Goal: Find contact information: Find phone

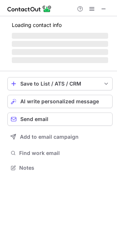
scroll to position [179, 117]
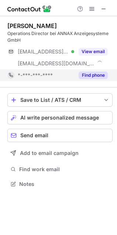
click at [90, 73] on button "Find phone" at bounding box center [93, 75] width 29 height 7
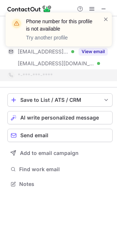
click at [101, 5] on div "Phone number for this profile is not available Try another profile" at bounding box center [59, 32] width 118 height 55
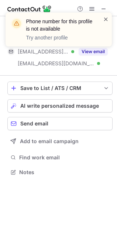
scroll to position [3, 4]
click at [104, 16] on span at bounding box center [106, 19] width 6 height 7
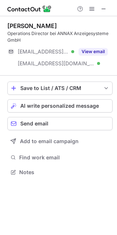
click at [102, 8] on div "Phone number for this profile is not available Try another profile" at bounding box center [59, 32] width 118 height 55
click at [103, 6] on span at bounding box center [104, 9] width 6 height 6
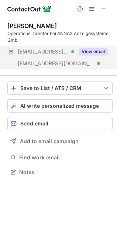
click at [94, 51] on button "View email" at bounding box center [93, 51] width 29 height 7
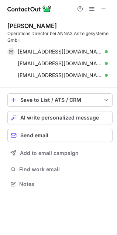
scroll to position [179, 117]
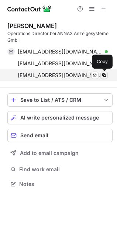
click at [106, 75] on span at bounding box center [104, 75] width 6 height 6
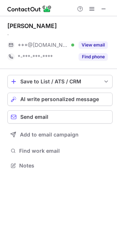
scroll to position [161, 117]
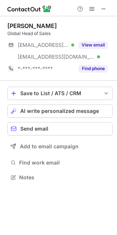
scroll to position [172, 117]
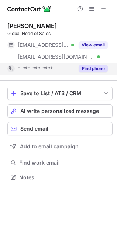
click at [86, 67] on button "Find phone" at bounding box center [93, 68] width 29 height 7
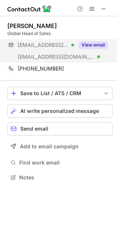
click at [83, 42] on button "View email" at bounding box center [93, 44] width 29 height 7
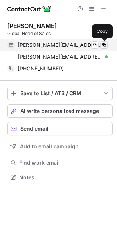
click at [102, 43] on span at bounding box center [104, 45] width 6 height 6
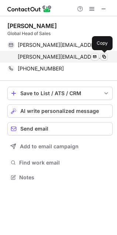
click at [103, 56] on span at bounding box center [104, 57] width 6 height 6
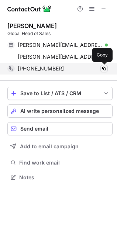
click at [104, 69] on span at bounding box center [104, 69] width 6 height 6
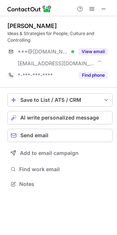
scroll to position [179, 117]
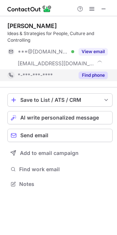
click at [86, 73] on button "Find phone" at bounding box center [93, 75] width 29 height 7
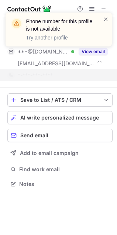
click at [103, 6] on div "Phone number for this profile is not available Try another profile" at bounding box center [59, 32] width 118 height 55
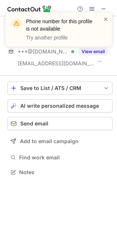
click at [103, 8] on div "Phone number for this profile is not available Try another profile" at bounding box center [59, 32] width 118 height 55
click at [104, 21] on span at bounding box center [106, 19] width 6 height 7
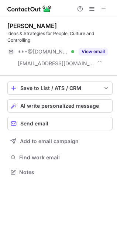
click at [102, 10] on div "Phone number for this profile is not available Try another profile" at bounding box center [59, 32] width 118 height 55
click at [103, 8] on span at bounding box center [104, 9] width 6 height 6
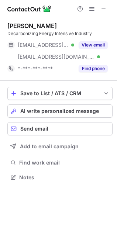
scroll to position [172, 117]
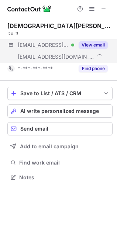
scroll to position [172, 117]
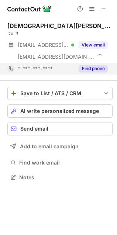
click at [98, 67] on button "Find phone" at bounding box center [93, 68] width 29 height 7
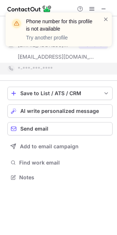
click at [104, 7] on div "Phone number for this profile is not available Try another profile" at bounding box center [59, 32] width 118 height 55
click at [104, 9] on div "Phone number for this profile is not available Try another profile" at bounding box center [59, 32] width 118 height 55
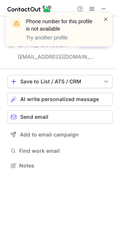
click at [104, 18] on span at bounding box center [106, 19] width 6 height 7
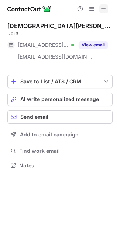
click at [103, 7] on span at bounding box center [104, 9] width 6 height 6
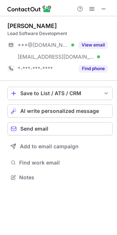
scroll to position [172, 117]
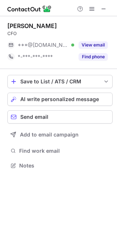
scroll to position [161, 117]
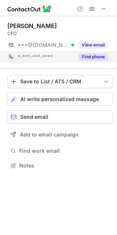
click at [90, 55] on button "Find phone" at bounding box center [93, 56] width 29 height 7
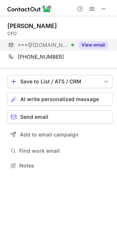
click at [92, 44] on button "View email" at bounding box center [93, 44] width 29 height 7
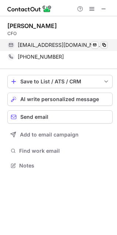
click at [104, 45] on span at bounding box center [104, 45] width 6 height 6
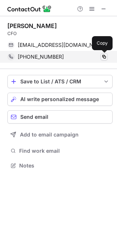
click at [103, 56] on span at bounding box center [104, 57] width 6 height 6
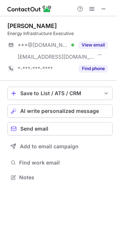
scroll to position [172, 117]
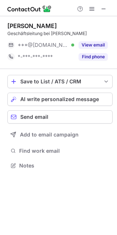
scroll to position [161, 117]
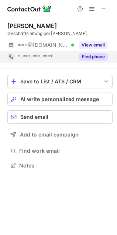
click at [84, 58] on button "Find phone" at bounding box center [93, 56] width 29 height 7
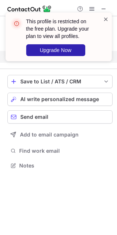
click at [106, 18] on span at bounding box center [106, 19] width 6 height 7
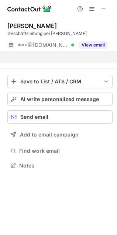
click at [104, 7] on div "This profile is restricted on the free plan. Upgrade your plan to view all prof…" at bounding box center [59, 39] width 118 height 69
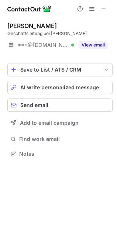
scroll to position [3, 4]
click at [103, 8] on span at bounding box center [104, 9] width 6 height 6
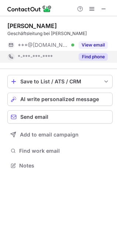
scroll to position [161, 117]
click at [87, 54] on button "Find phone" at bounding box center [93, 56] width 29 height 7
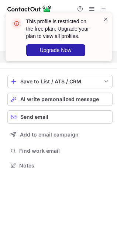
click at [104, 17] on span at bounding box center [106, 19] width 6 height 7
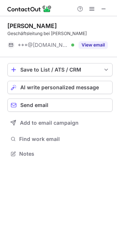
scroll to position [3, 4]
click at [103, 7] on div "This profile is restricted on the free plan. Upgrade your plan to view all prof…" at bounding box center [59, 12] width 118 height 15
click at [103, 8] on span at bounding box center [104, 9] width 6 height 6
click at [101, 7] on span at bounding box center [104, 9] width 6 height 6
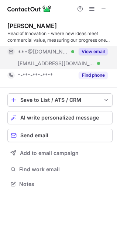
scroll to position [179, 117]
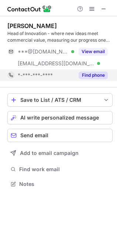
click at [93, 75] on button "Find phone" at bounding box center [93, 75] width 29 height 7
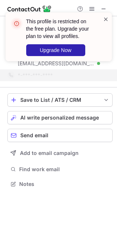
click at [106, 18] on span at bounding box center [106, 19] width 6 height 7
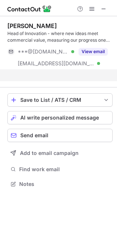
scroll to position [3, 4]
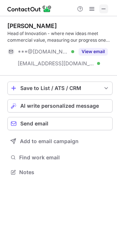
click at [106, 9] on span at bounding box center [104, 9] width 6 height 6
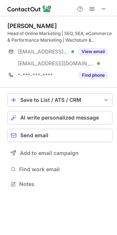
scroll to position [179, 117]
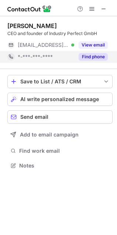
scroll to position [161, 117]
click at [89, 55] on button "Find phone" at bounding box center [93, 56] width 29 height 7
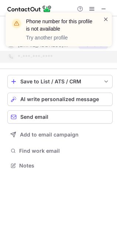
click at [106, 17] on span at bounding box center [106, 19] width 6 height 7
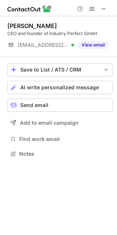
scroll to position [3, 4]
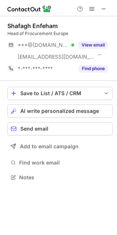
scroll to position [172, 117]
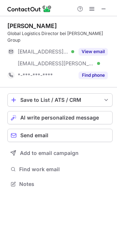
scroll to position [172, 117]
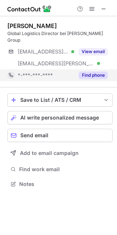
click at [91, 72] on button "Find phone" at bounding box center [93, 75] width 29 height 7
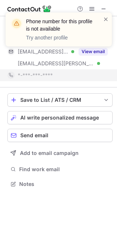
click at [106, 4] on div at bounding box center [58, 8] width 117 height 16
click at [103, 17] on span at bounding box center [106, 19] width 6 height 7
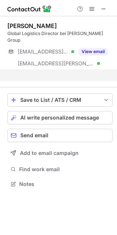
scroll to position [161, 117]
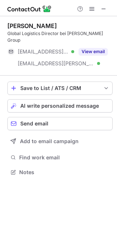
click at [104, 6] on div "Phone number for this profile is not available Try another profile" at bounding box center [59, 32] width 118 height 55
click at [102, 8] on span at bounding box center [104, 9] width 6 height 6
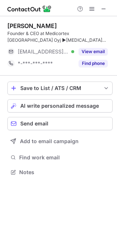
scroll to position [167, 117]
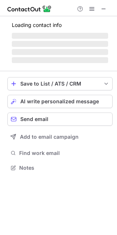
scroll to position [172, 117]
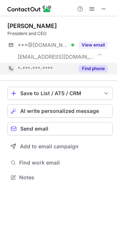
click at [89, 65] on button "Find phone" at bounding box center [93, 68] width 29 height 7
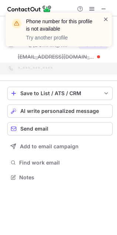
click at [106, 21] on span at bounding box center [106, 19] width 6 height 7
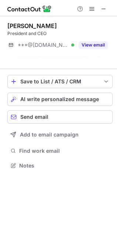
scroll to position [3, 4]
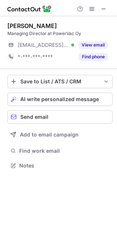
scroll to position [161, 117]
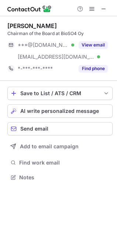
scroll to position [172, 117]
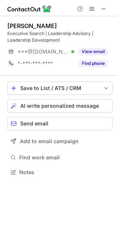
scroll to position [3, 4]
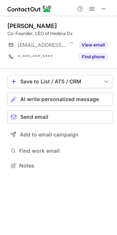
scroll to position [161, 117]
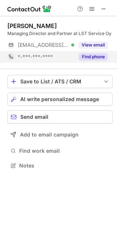
click at [88, 54] on button "Find phone" at bounding box center [93, 56] width 29 height 7
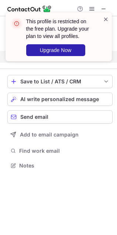
click at [106, 18] on span at bounding box center [106, 19] width 6 height 7
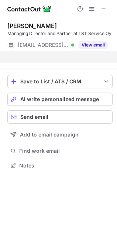
scroll to position [3, 4]
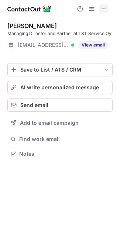
click at [104, 8] on span at bounding box center [104, 9] width 6 height 6
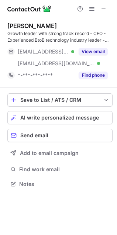
scroll to position [179, 117]
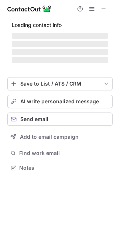
scroll to position [167, 117]
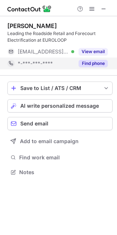
click at [92, 63] on button "Find phone" at bounding box center [93, 63] width 29 height 7
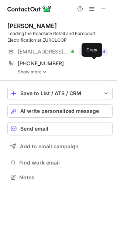
scroll to position [172, 117]
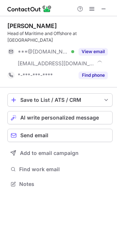
scroll to position [172, 117]
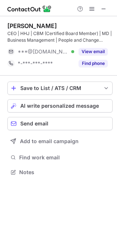
scroll to position [167, 117]
click at [106, 9] on span at bounding box center [104, 9] width 6 height 6
